Goal: Find specific page/section: Find specific page/section

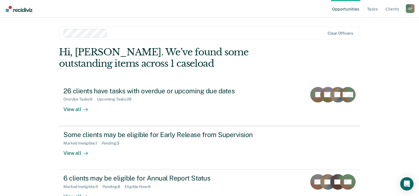
click at [34, 130] on div "Opportunities Tasks Client s Quinten Polk Q P Profile How it works Log Out Clea…" at bounding box center [209, 98] width 419 height 196
